Goal: Task Accomplishment & Management: Use online tool/utility

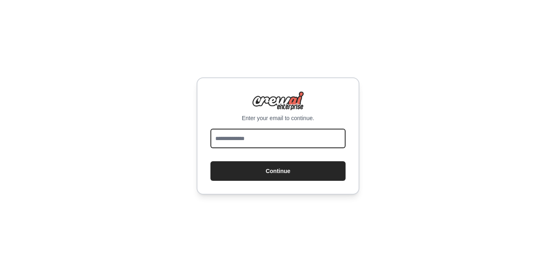
click at [246, 144] on input "email" at bounding box center [277, 139] width 135 height 20
type input "**********"
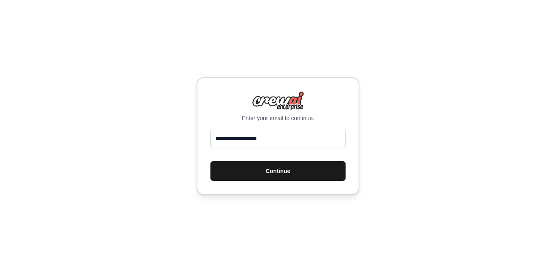
click at [268, 172] on button "Continue" at bounding box center [277, 171] width 135 height 20
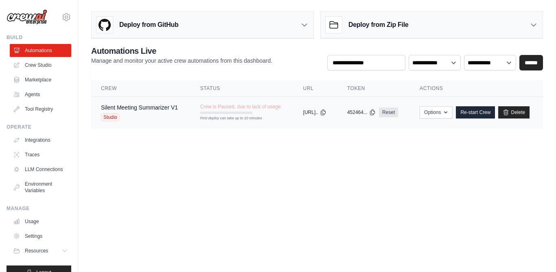
click at [311, 112] on div "copied" at bounding box center [312, 109] width 18 height 10
click at [326, 112] on icon at bounding box center [323, 112] width 7 height 7
click at [208, 57] on p "Manage and monitor your active crew automations from this dashboard." at bounding box center [181, 61] width 181 height 8
click at [305, 26] on icon at bounding box center [304, 25] width 5 height 2
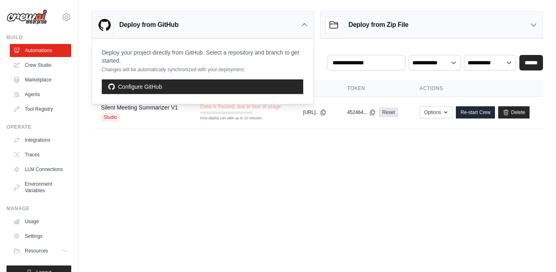
click at [305, 26] on icon at bounding box center [304, 25] width 8 height 8
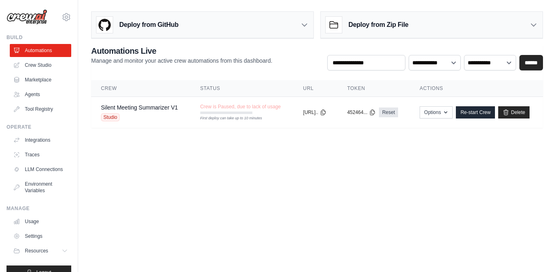
click at [148, 28] on h3 "Deploy from GitHub" at bounding box center [148, 25] width 59 height 10
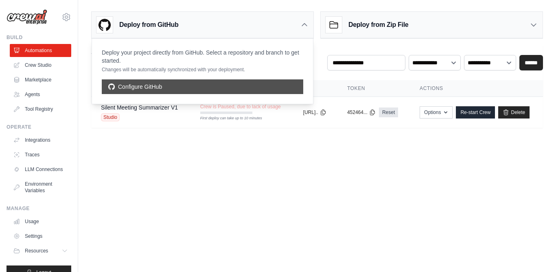
click at [150, 89] on link "Configure GitHub" at bounding box center [203, 86] width 202 height 15
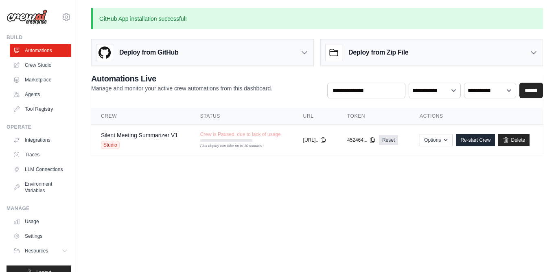
click at [148, 56] on h3 "Deploy from GitHub" at bounding box center [148, 53] width 59 height 10
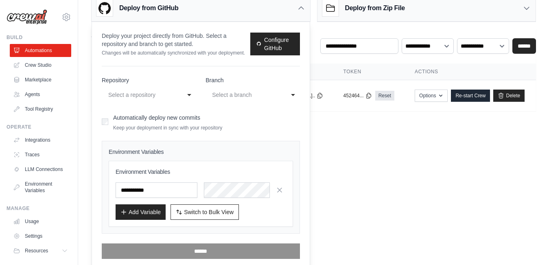
scroll to position [48, 0]
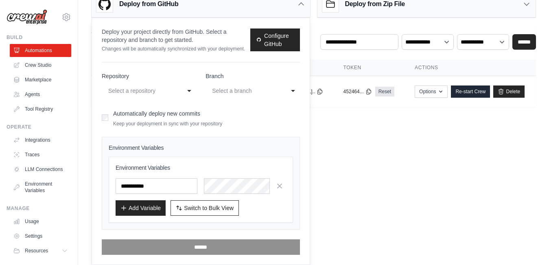
click at [190, 91] on div "**********" at bounding box center [149, 90] width 94 height 15
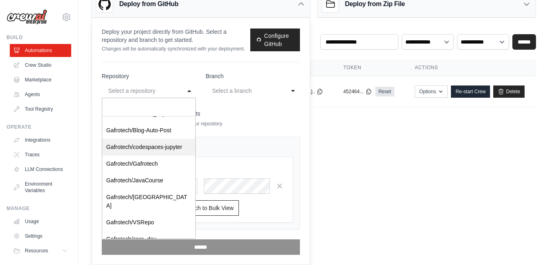
scroll to position [28, 0]
click at [374, 162] on body "[EMAIL_ADDRESS][DOMAIN_NAME] Settings Build Automations Crew Studio" at bounding box center [274, 84] width 549 height 265
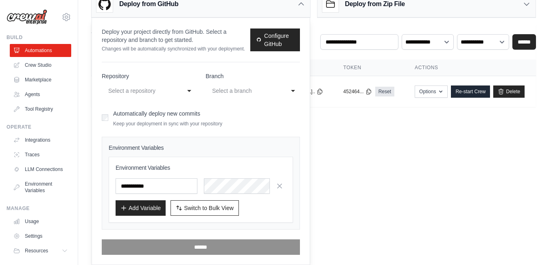
click at [392, 9] on div "Deploy from Zip File" at bounding box center [363, 4] width 83 height 16
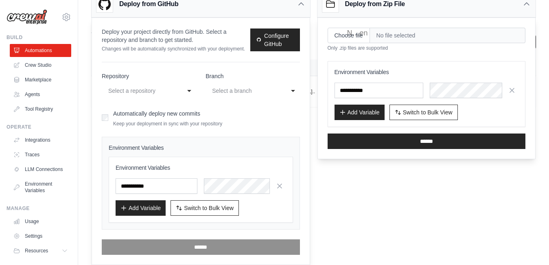
click at [351, 206] on body "[EMAIL_ADDRESS][DOMAIN_NAME] Settings Build Automations Crew Studio" at bounding box center [274, 84] width 549 height 265
click at [351, 206] on body "gafrotech2@gmail.com Settings Build Automations Crew Studio" at bounding box center [274, 84] width 549 height 265
click at [299, 4] on icon at bounding box center [301, 4] width 8 height 8
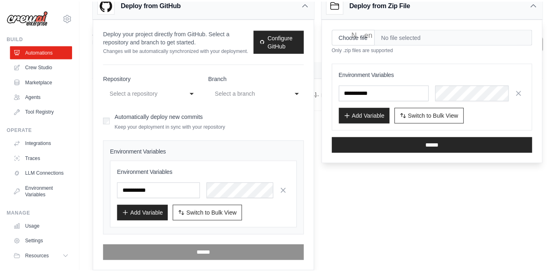
scroll to position [0, 0]
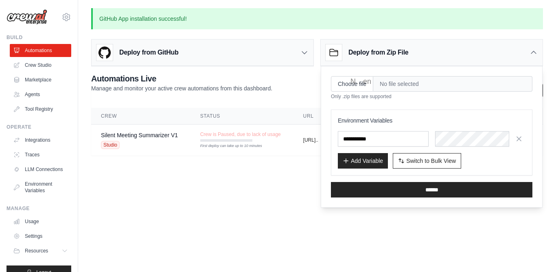
click at [533, 51] on icon at bounding box center [534, 52] width 8 height 8
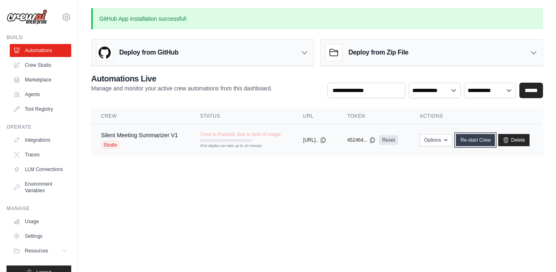
click at [495, 139] on link "Re-start Crew" at bounding box center [475, 140] width 39 height 12
click at [447, 140] on icon "button" at bounding box center [445, 140] width 3 height 2
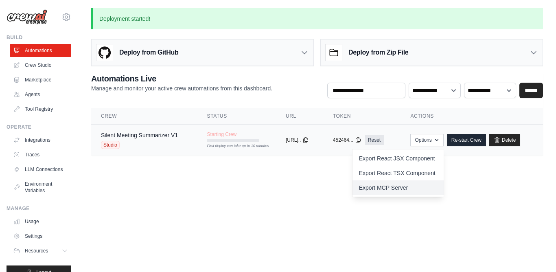
click at [383, 188] on link "Export MCP Server" at bounding box center [398, 187] width 91 height 15
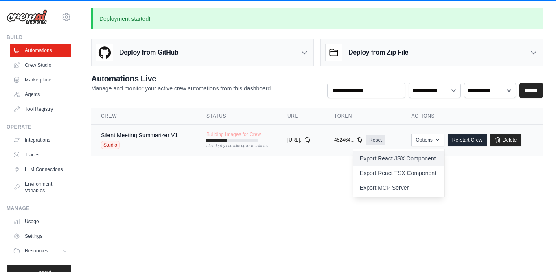
click at [398, 158] on link "Export React JSX Component" at bounding box center [398, 158] width 91 height 15
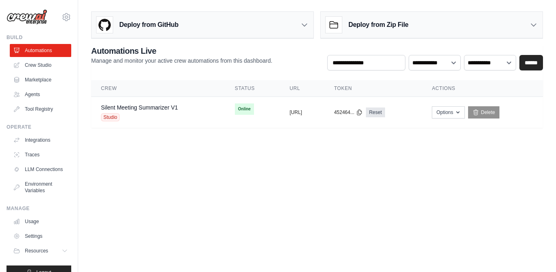
click at [216, 182] on body "[EMAIL_ADDRESS][DOMAIN_NAME] Settings Build Automations Crew Studio" at bounding box center [278, 136] width 556 height 272
click at [271, 174] on body "[EMAIL_ADDRESS][DOMAIN_NAME] Settings Build Automations Crew Studio" at bounding box center [278, 136] width 556 height 272
click at [233, 195] on body "[EMAIL_ADDRESS][DOMAIN_NAME] Settings Build Automations Crew Studio" at bounding box center [278, 136] width 556 height 272
click at [234, 201] on body "[EMAIL_ADDRESS][DOMAIN_NAME] Settings Build Automations Crew Studio" at bounding box center [278, 136] width 556 height 272
click at [110, 118] on span "Studio" at bounding box center [110, 117] width 19 height 8
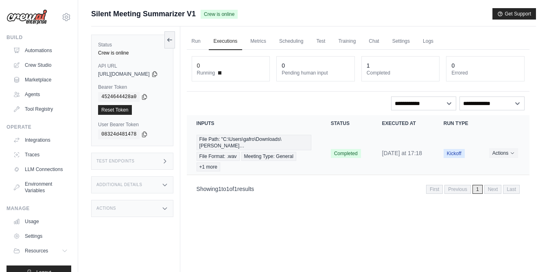
click at [456, 157] on span "Kickoff" at bounding box center [454, 153] width 21 height 9
click at [456, 158] on span "Kickoff" at bounding box center [454, 153] width 21 height 9
click at [458, 158] on span "Kickoff" at bounding box center [454, 153] width 21 height 9
click at [512, 154] on icon "Actions for execution" at bounding box center [512, 152] width 5 height 5
click at [392, 237] on div "Run Executions Metrics Scheduling Test Training Chat Settings Logs 0 Running 0 …" at bounding box center [358, 162] width 356 height 272
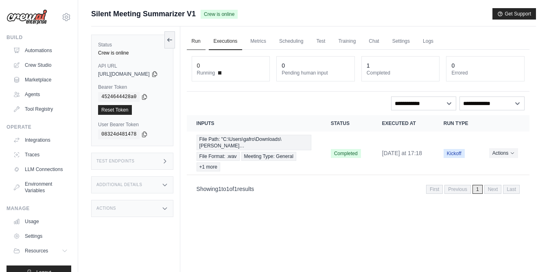
click at [206, 43] on link "Run" at bounding box center [196, 41] width 19 height 17
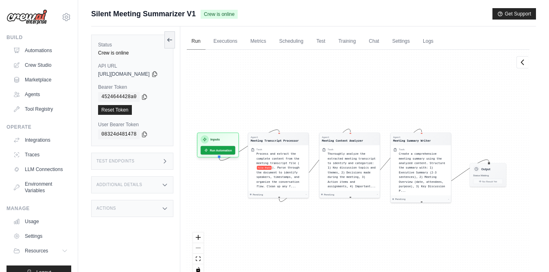
click at [206, 43] on link "Run" at bounding box center [196, 41] width 19 height 17
click at [241, 45] on link "Executions" at bounding box center [226, 41] width 34 height 17
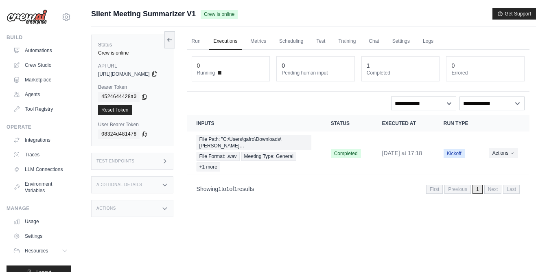
click at [158, 76] on icon at bounding box center [154, 73] width 7 height 7
click at [508, 70] on dt "Errored" at bounding box center [485, 73] width 68 height 7
click at [453, 15] on div "Silent Meeting Summarizer V1 Crew is online Get Support" at bounding box center [313, 13] width 445 height 11
click at [174, 11] on span "Silent Meeting Summarizer V1" at bounding box center [143, 13] width 105 height 11
drag, startPoint x: 92, startPoint y: 12, endPoint x: 195, endPoint y: 13, distance: 103.0
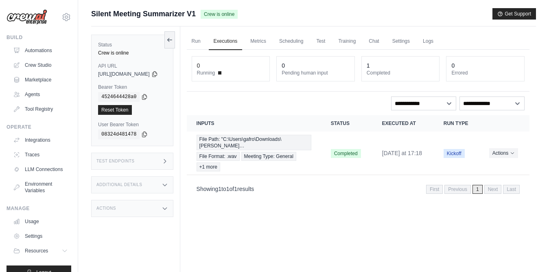
click at [195, 13] on span "Silent Meeting Summarizer V1" at bounding box center [143, 13] width 105 height 11
copy span "Silent Meeting Summarizer V1"
click at [385, 7] on main "Submit a support request Describe your issue or question * Please be specific a…" at bounding box center [313, 153] width 471 height 307
click at [347, 217] on div "Run Executions Metrics Scheduling Test Training Chat Settings Logs 0 Running 0 …" at bounding box center [358, 162] width 356 height 272
click at [337, 238] on div "Run Executions Metrics Scheduling Test Training Chat Settings Logs 0 Running 0 …" at bounding box center [358, 162] width 356 height 272
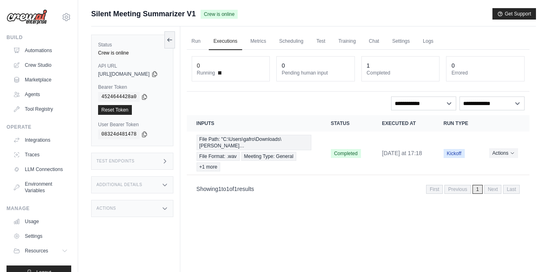
click at [298, 224] on div "Run Executions Metrics Scheduling Test Training Chat Settings Logs 0 Running 0 …" at bounding box center [358, 162] width 356 height 272
click at [467, 15] on div "Silent Meeting Summarizer V1 Crew is online Get Support" at bounding box center [313, 13] width 445 height 11
click at [353, 217] on div "Run Executions Metrics Scheduling Test Training Chat Settings Logs 0 Running 0 …" at bounding box center [358, 162] width 356 height 272
click at [506, 158] on button "Actions" at bounding box center [503, 153] width 29 height 10
click at [494, 168] on link "View Details" at bounding box center [494, 167] width 52 height 13
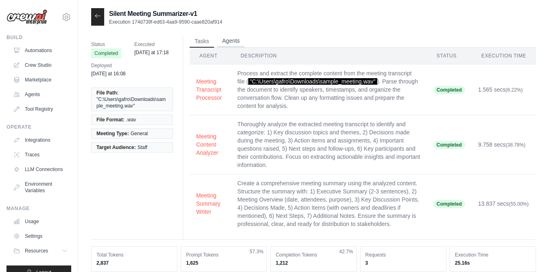
click at [227, 37] on button "Agents" at bounding box center [231, 41] width 28 height 12
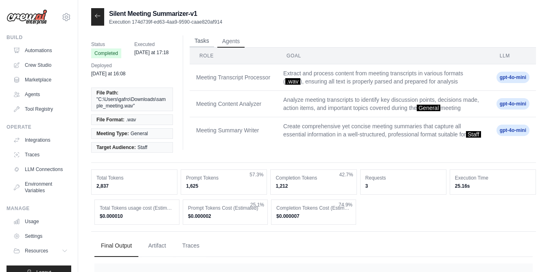
click at [205, 42] on button "Tasks" at bounding box center [202, 41] width 24 height 12
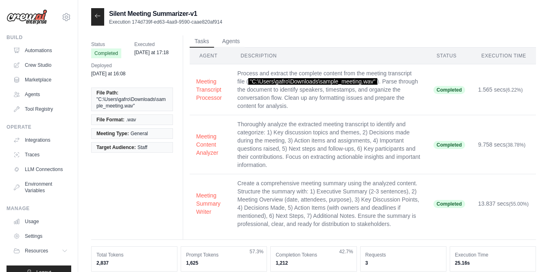
click at [254, 57] on th "Description" at bounding box center [329, 56] width 196 height 17
click at [261, 53] on th "Description" at bounding box center [329, 56] width 196 height 17
click at [256, 55] on th "Description" at bounding box center [329, 56] width 196 height 17
click at [245, 55] on th "Description" at bounding box center [329, 56] width 196 height 17
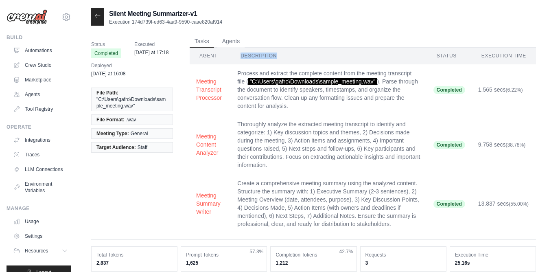
click at [245, 55] on th "Description" at bounding box center [329, 56] width 196 height 17
click at [227, 42] on button "Agents" at bounding box center [231, 41] width 28 height 12
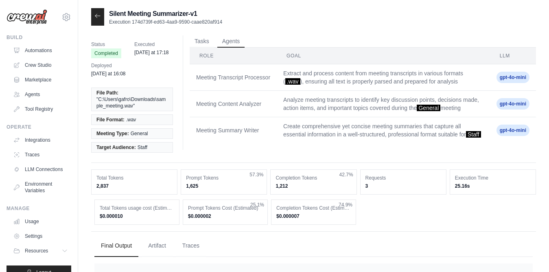
click at [342, 78] on td "Extract and process content from meeting transcripts in various formats ( .wav …" at bounding box center [383, 77] width 213 height 26
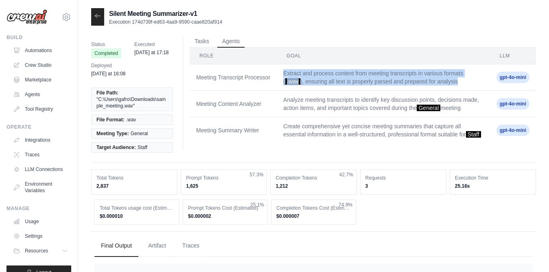
drag, startPoint x: 283, startPoint y: 73, endPoint x: 472, endPoint y: 80, distance: 188.6
click at [472, 80] on td "Extract and process content from meeting transcripts in various formats ( .wav …" at bounding box center [383, 77] width 213 height 26
copy td "Extract and process content from meeting transcripts in various formats ( .wav …"
